Goal: Find specific page/section: Find specific page/section

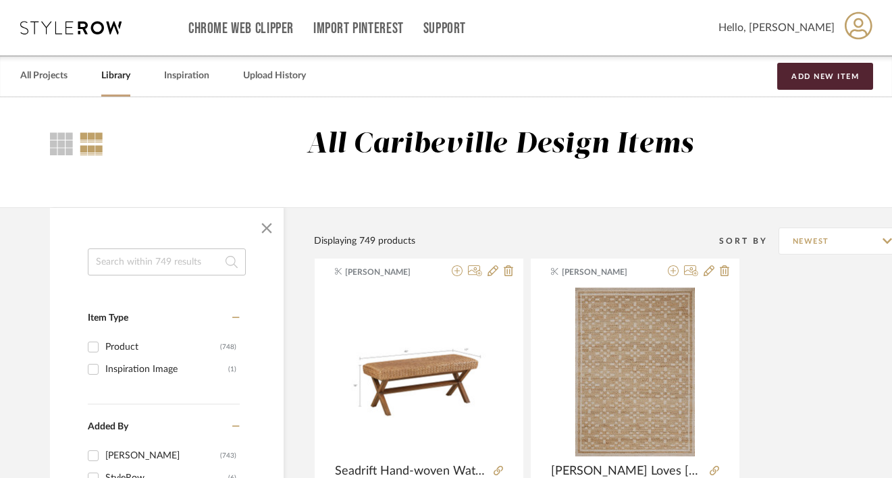
click at [196, 260] on input at bounding box center [167, 261] width 158 height 27
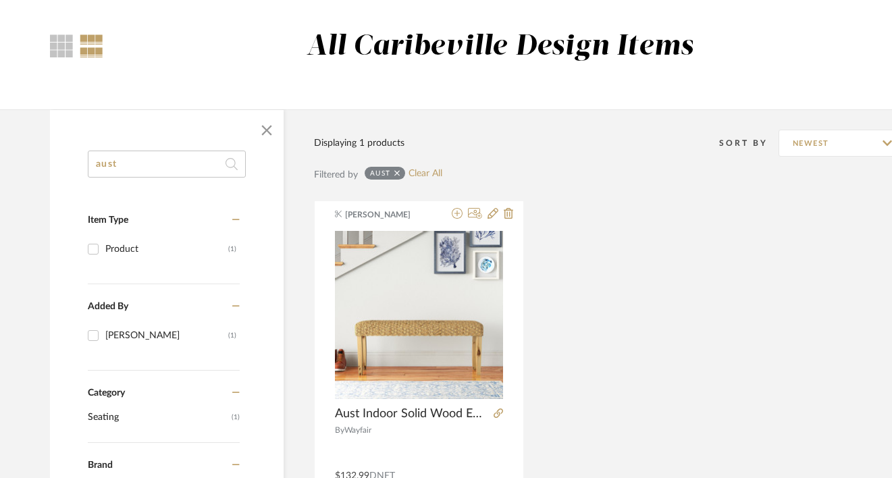
scroll to position [141, 0]
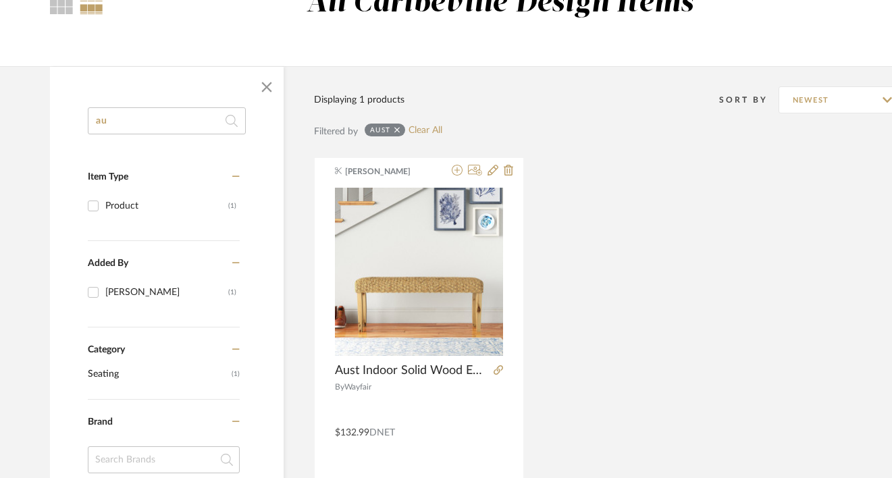
type input "a"
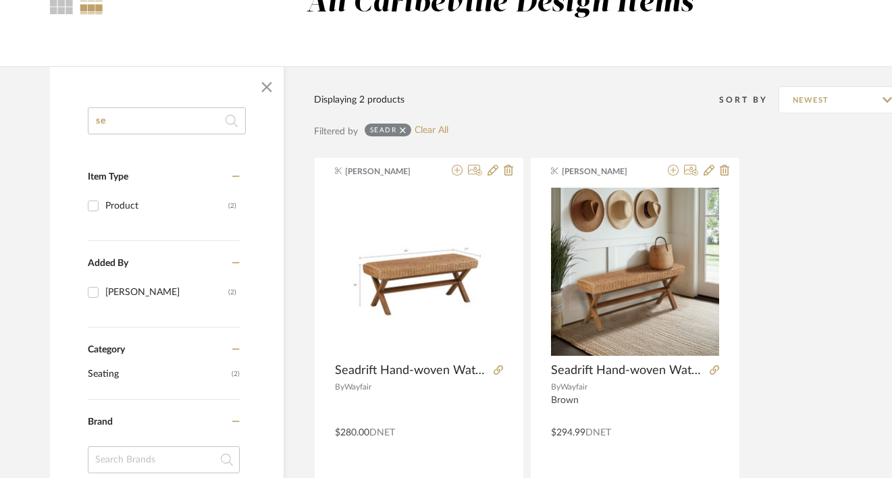
type input "s"
